Goal: Task Accomplishment & Management: Complete application form

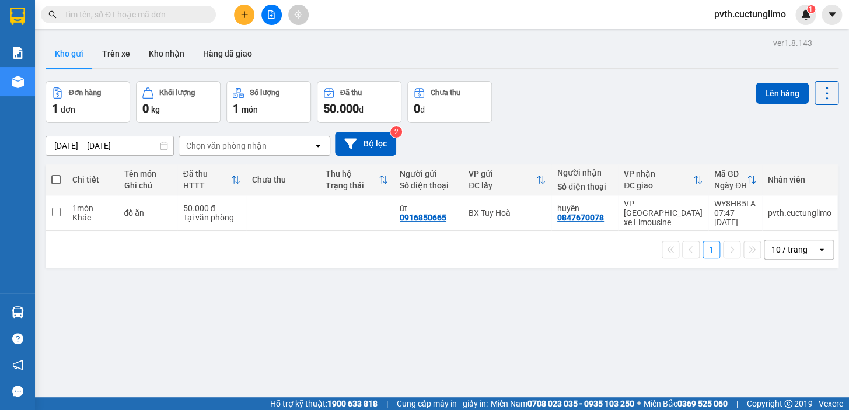
click at [240, 9] on button at bounding box center [244, 15] width 20 height 20
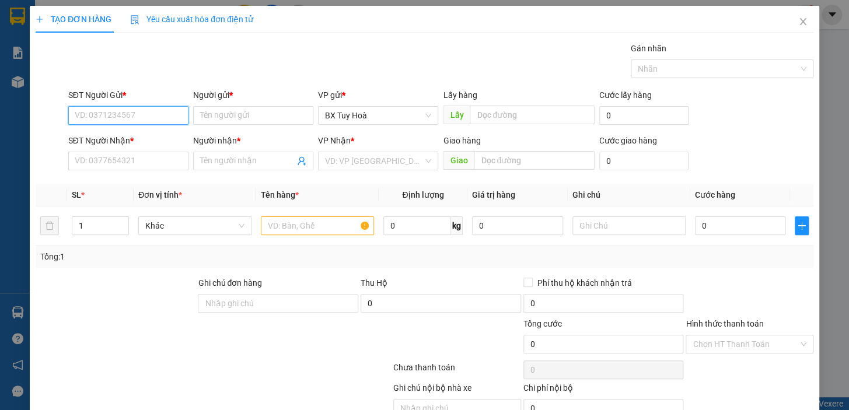
click at [116, 114] on input "SĐT Người Gửi *" at bounding box center [128, 115] width 120 height 19
type input "0862453286"
click at [255, 121] on input "Người gửi *" at bounding box center [253, 115] width 120 height 19
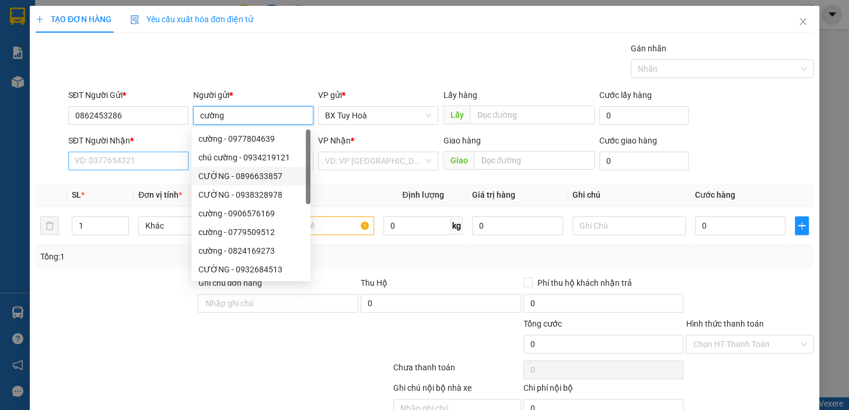
type input "cường"
click at [165, 161] on input "SĐT Người Nhận *" at bounding box center [128, 161] width 120 height 19
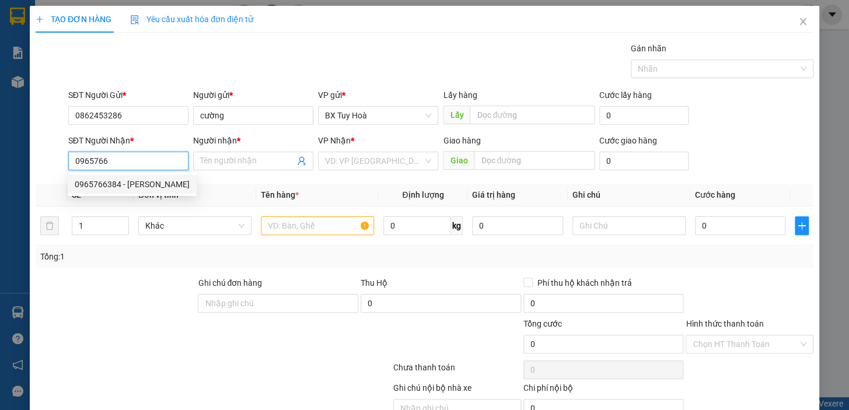
click at [167, 183] on div "0965766384 - [PERSON_NAME]" at bounding box center [132, 184] width 115 height 13
type input "0965766384"
type input "hoài"
type input "30.000"
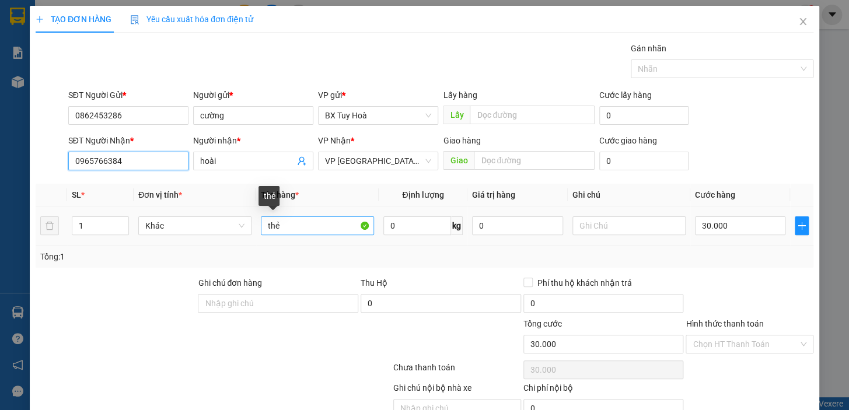
type input "0965766384"
drag, startPoint x: 313, startPoint y: 227, endPoint x: 180, endPoint y: 268, distance: 139.1
click at [180, 268] on div "Transit Pickup Surcharge Ids Transit Deliver Surcharge Ids Transit Deliver Surc…" at bounding box center [425, 243] width 778 height 403
type input "cảm biến"
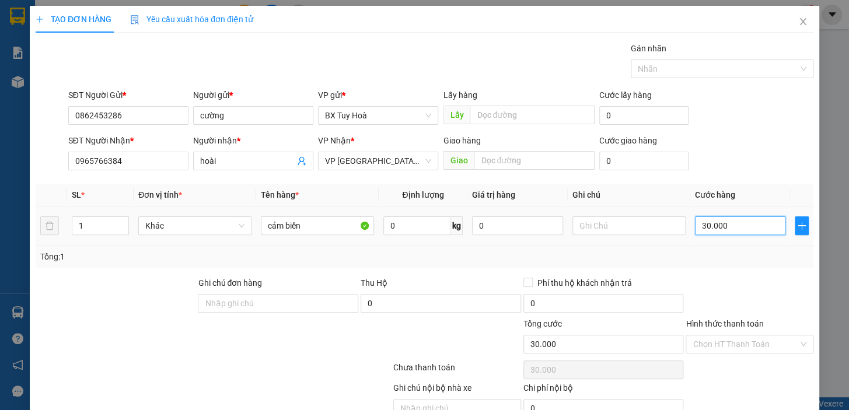
click at [759, 226] on input "30.000" at bounding box center [740, 225] width 91 height 19
type input "5"
type input "50"
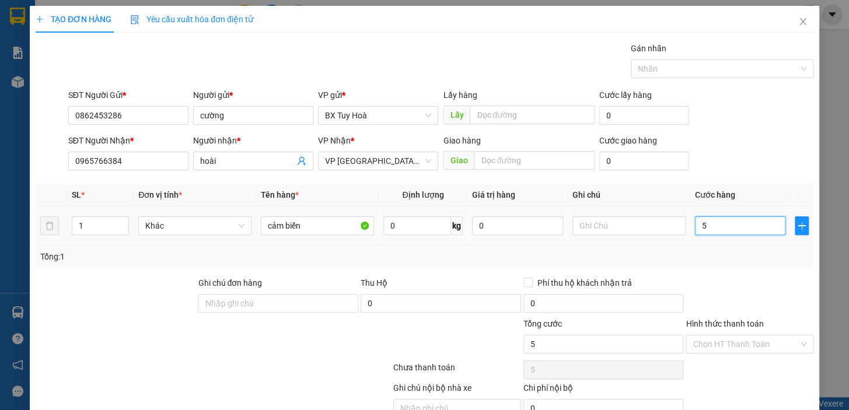
type input "50"
type input "500"
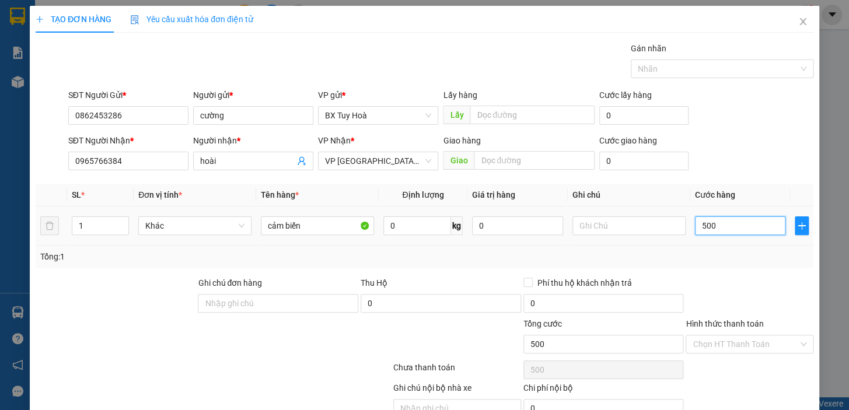
type input "5.000"
type input "50.000"
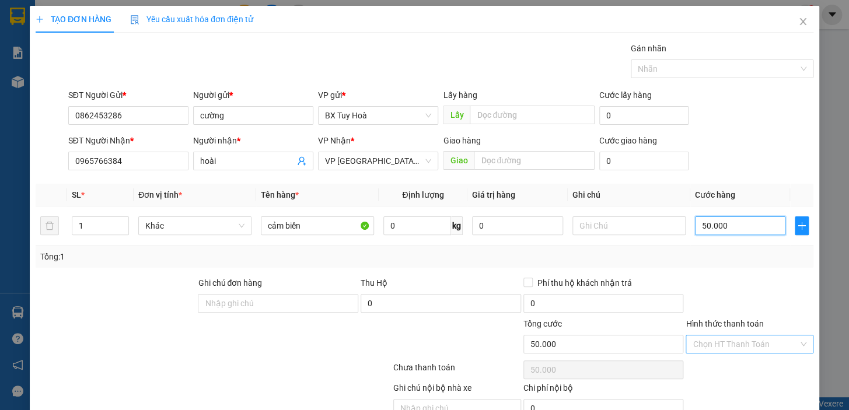
type input "50.000"
click at [735, 346] on input "Hình thức thanh toán" at bounding box center [745, 343] width 106 height 17
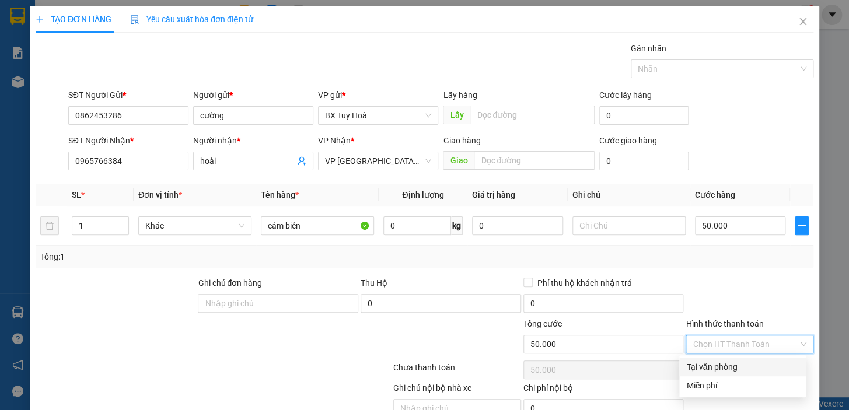
click at [735, 367] on div "Tại văn phòng" at bounding box center [742, 366] width 113 height 13
type input "0"
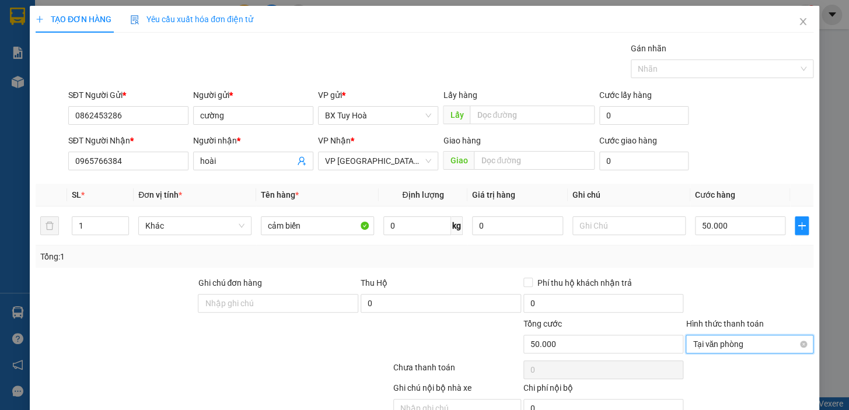
scroll to position [57, 0]
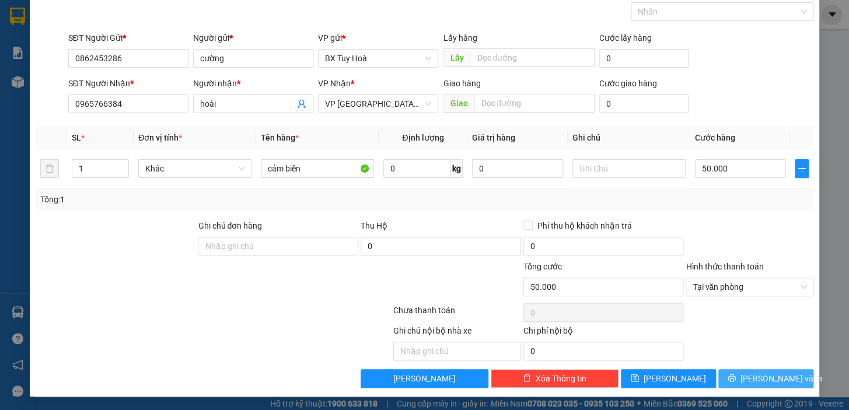
click at [735, 379] on icon "printer" at bounding box center [731, 378] width 8 height 8
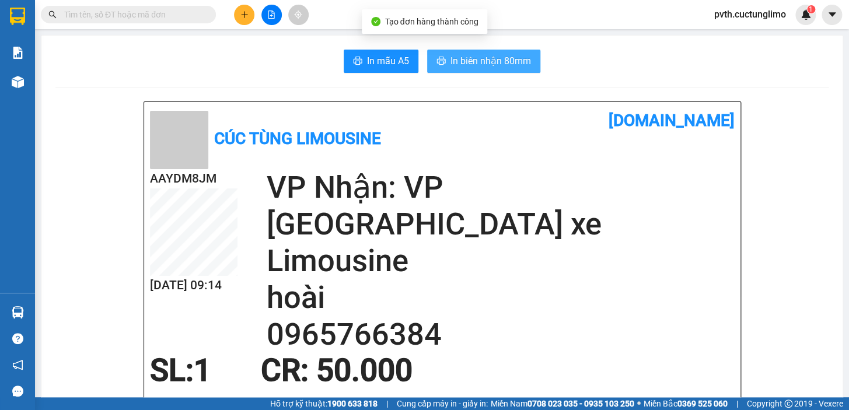
click at [465, 63] on span "In biên nhận 80mm" at bounding box center [490, 61] width 80 height 15
click at [495, 60] on span "In biên nhận 80mm" at bounding box center [490, 61] width 80 height 15
